Goal: Transaction & Acquisition: Obtain resource

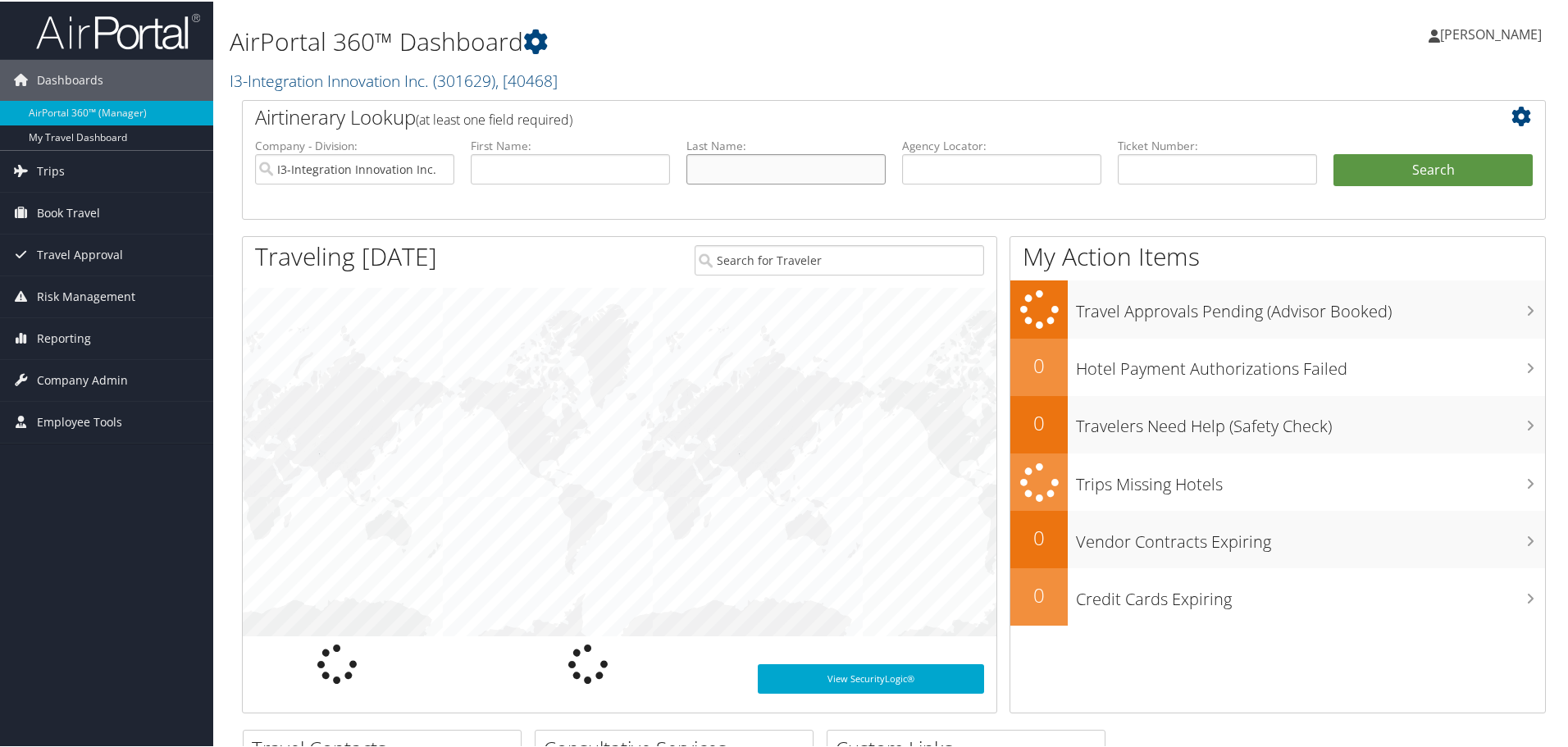
click at [765, 169] on input "text" at bounding box center [786, 167] width 199 height 30
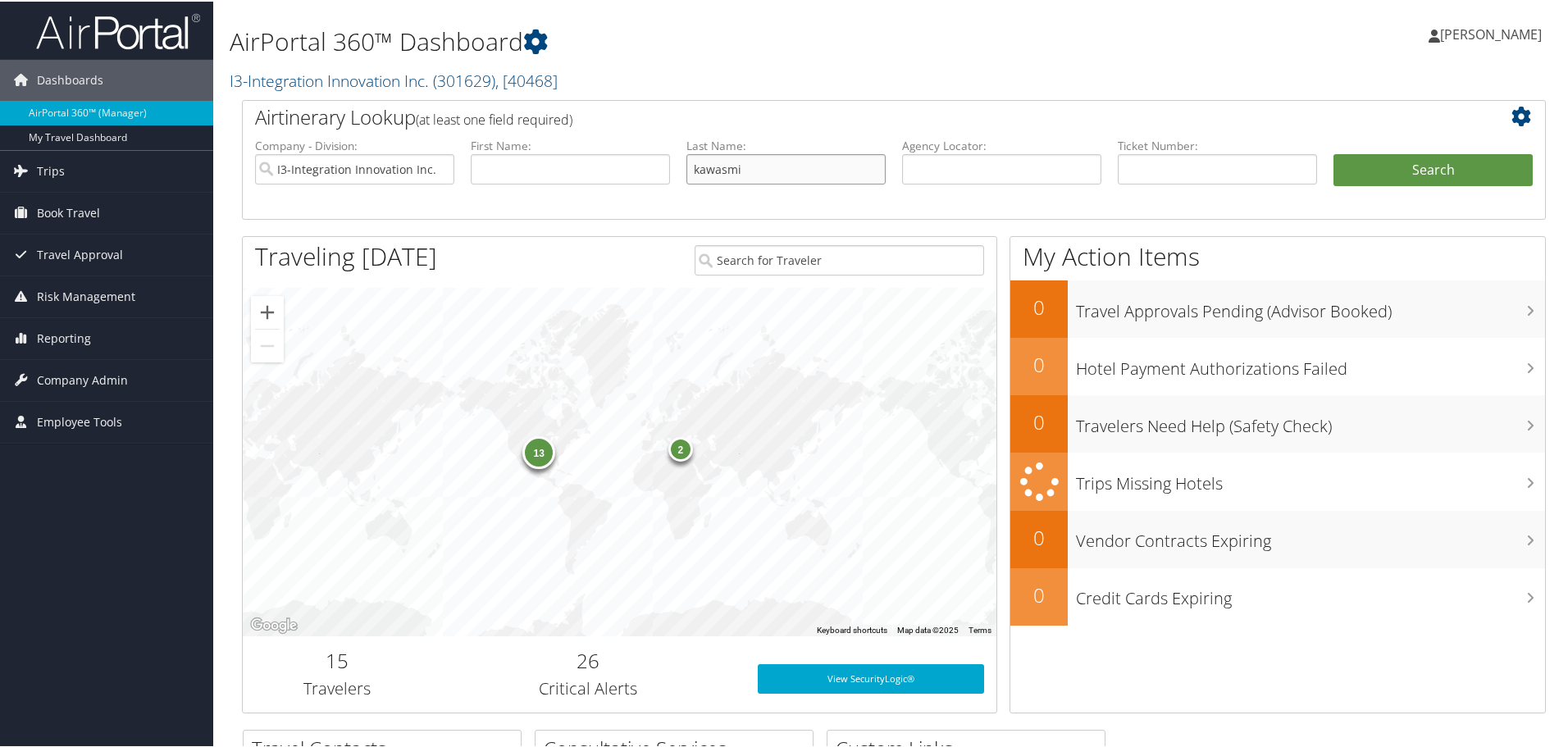
type input "kawasmi"
click at [1334, 152] on button "Search" at bounding box center [1433, 169] width 199 height 33
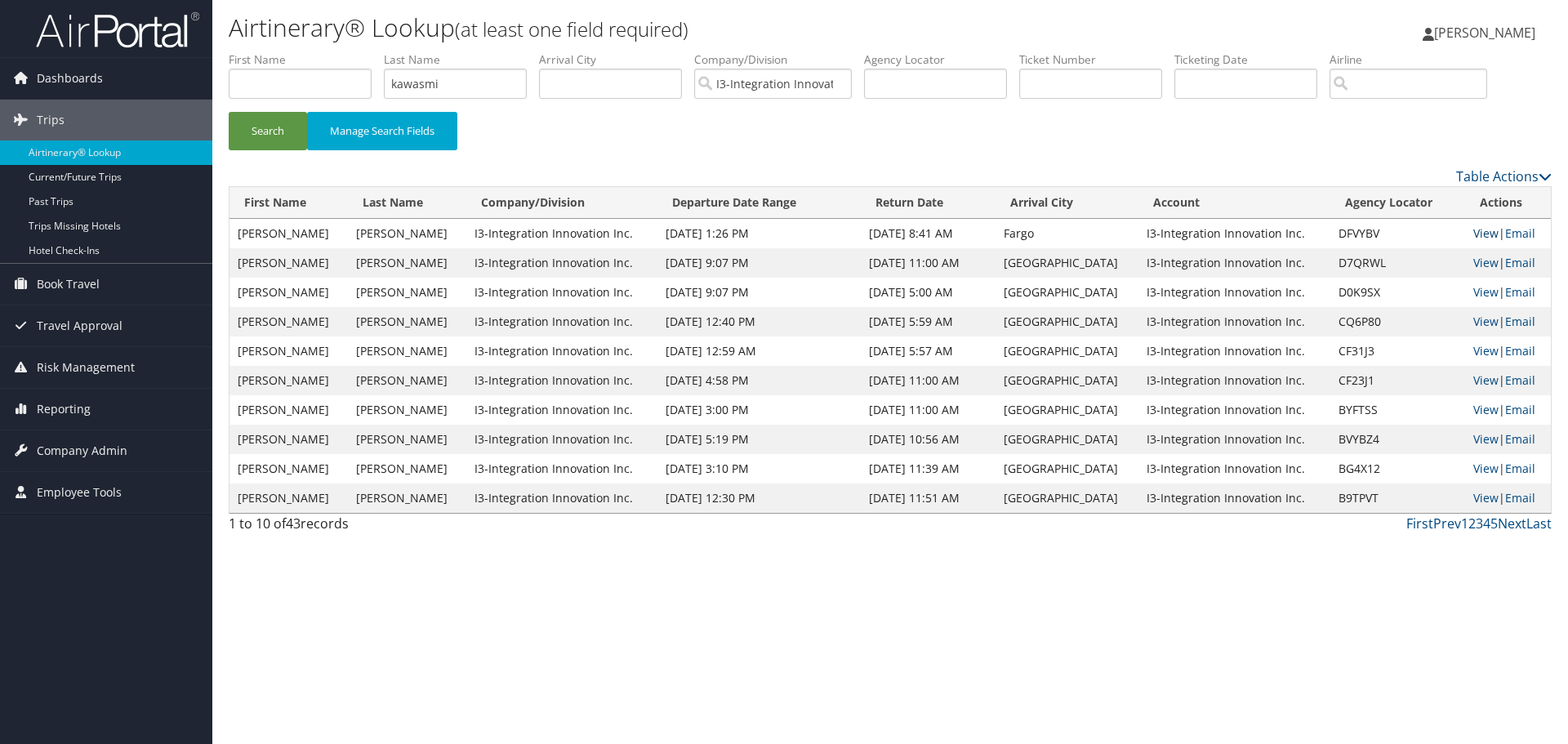
click at [1485, 229] on link "View" at bounding box center [1487, 233] width 26 height 16
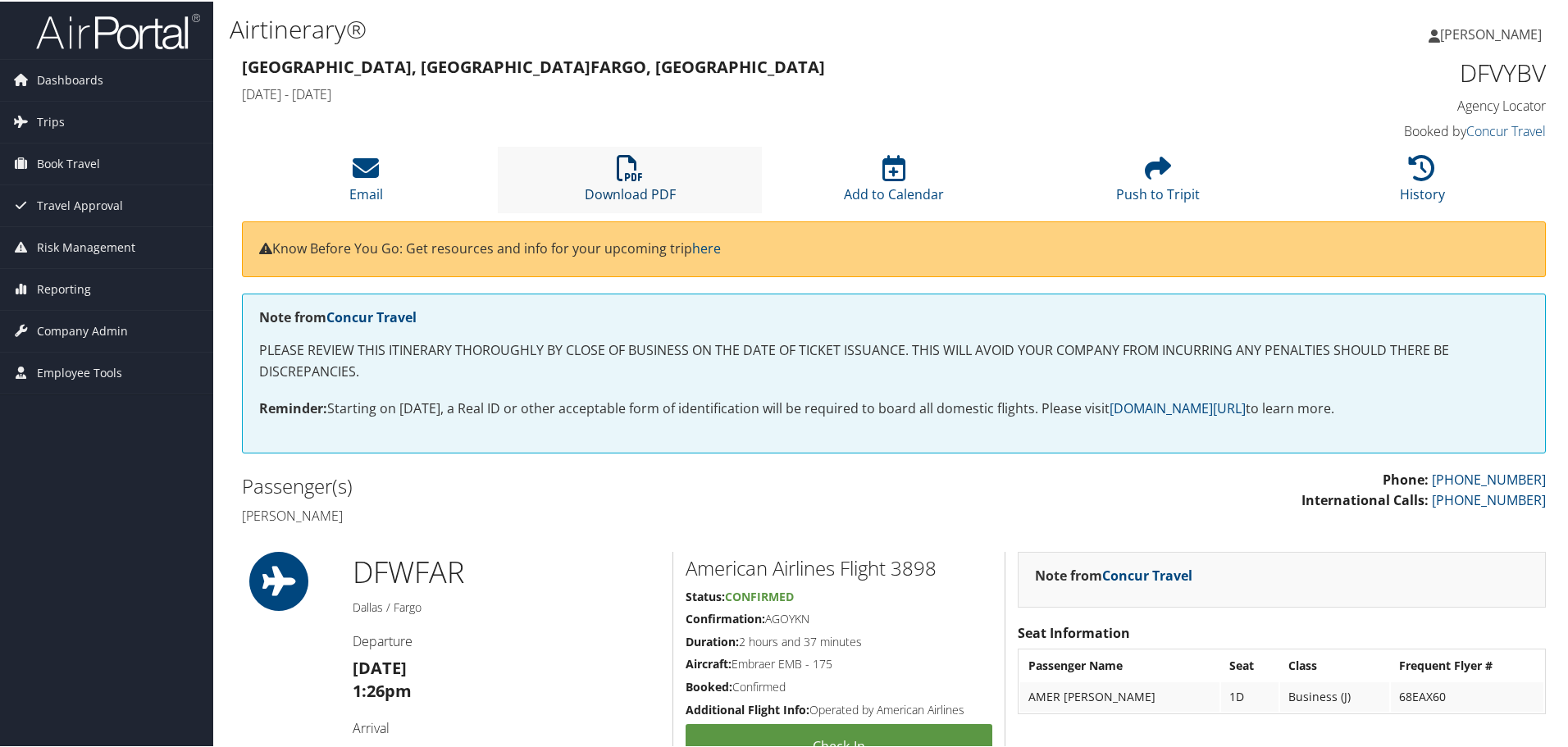
click at [661, 196] on link "Download PDF" at bounding box center [630, 182] width 91 height 39
